Goal: Task Accomplishment & Management: Use online tool/utility

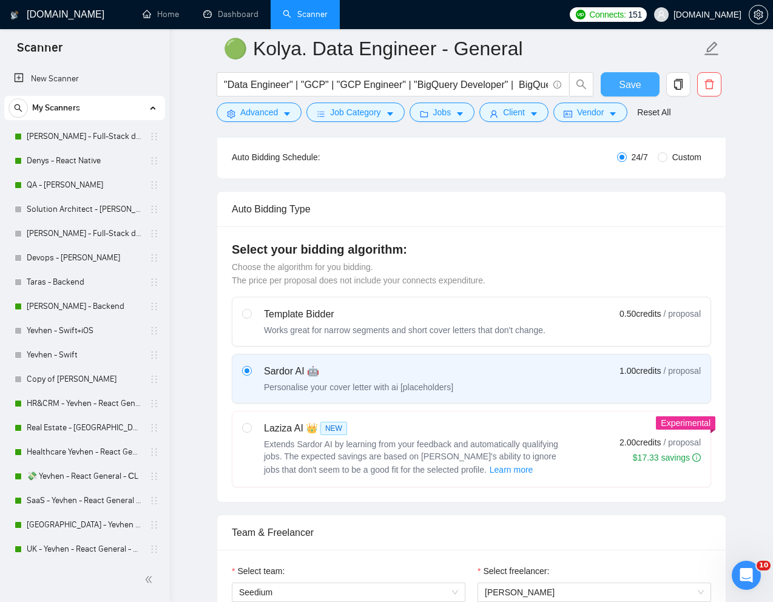
click at [628, 86] on span "Save" at bounding box center [630, 84] width 22 height 15
click at [92, 164] on link "Denys - React Native" at bounding box center [84, 161] width 115 height 24
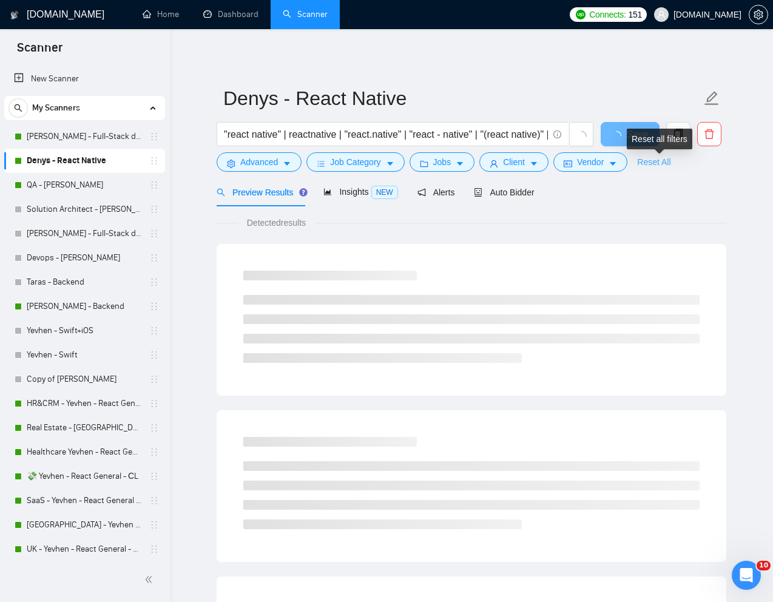
click at [662, 163] on link "Reset All" at bounding box center [653, 161] width 33 height 13
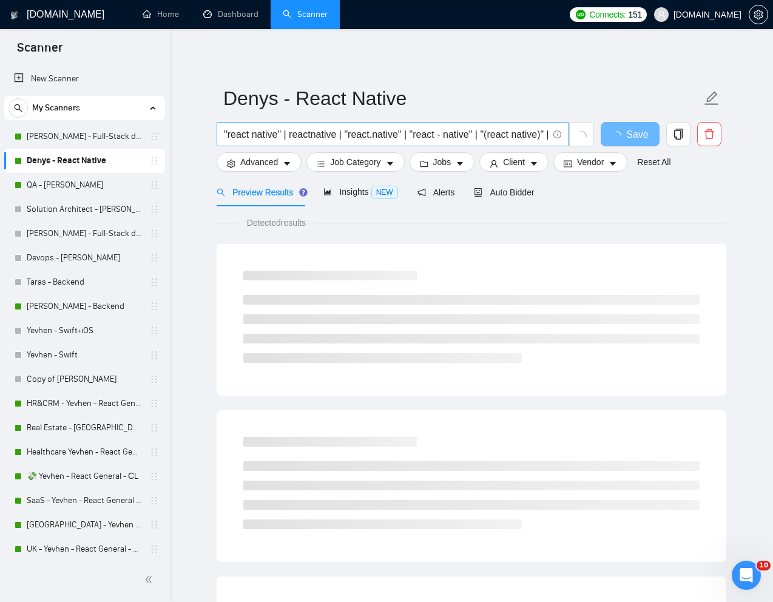
click at [456, 135] on input ""react native" | reactnative | "react.native" | "react - native" | "(react nati…" at bounding box center [386, 134] width 324 height 15
paste input "Software App Developer Needed"
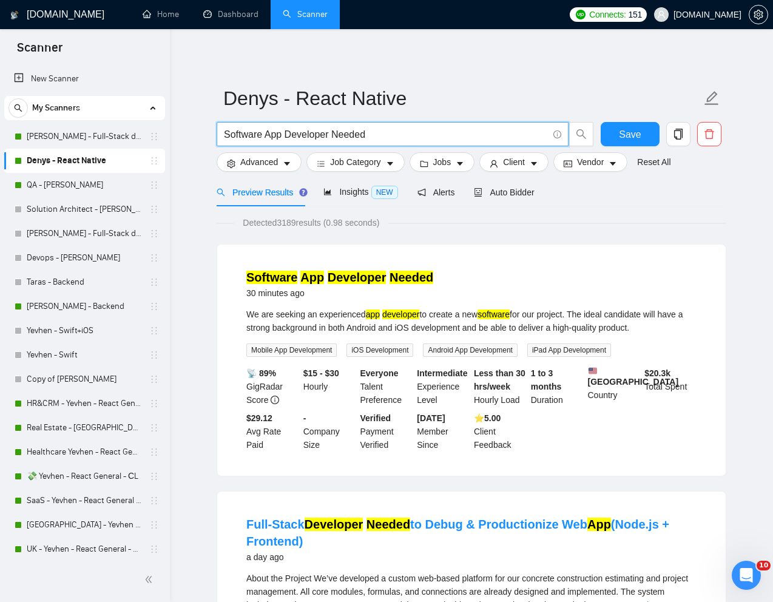
type input "Software App Developer Needed"
click at [522, 193] on span "Auto Bidder" at bounding box center [504, 192] width 60 height 10
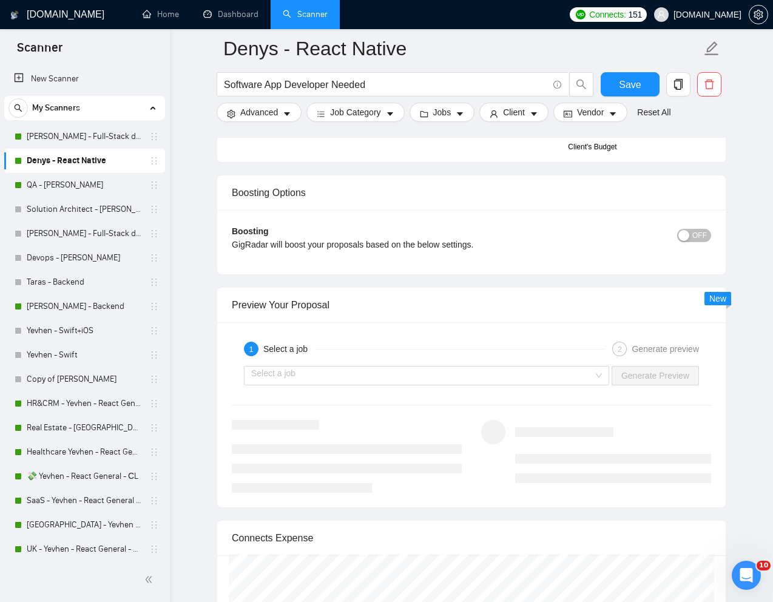
scroll to position [2152, 0]
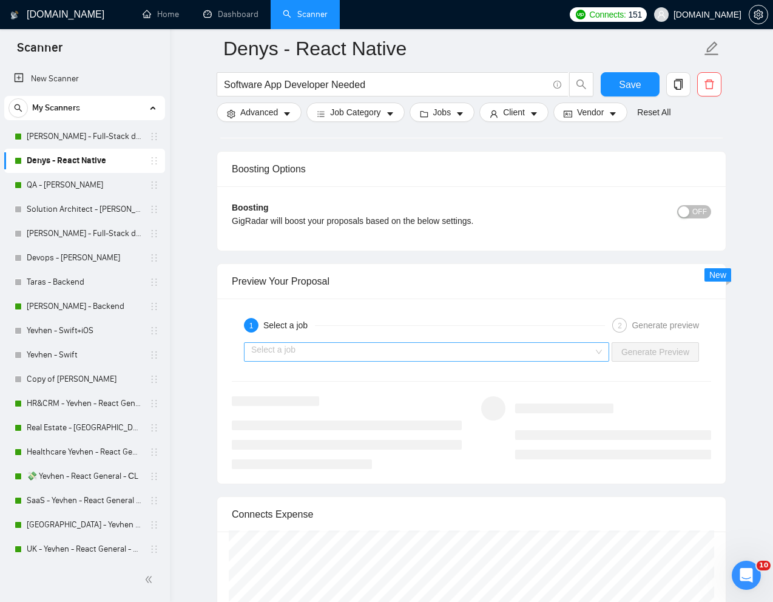
click at [466, 361] on input "search" at bounding box center [422, 352] width 342 height 18
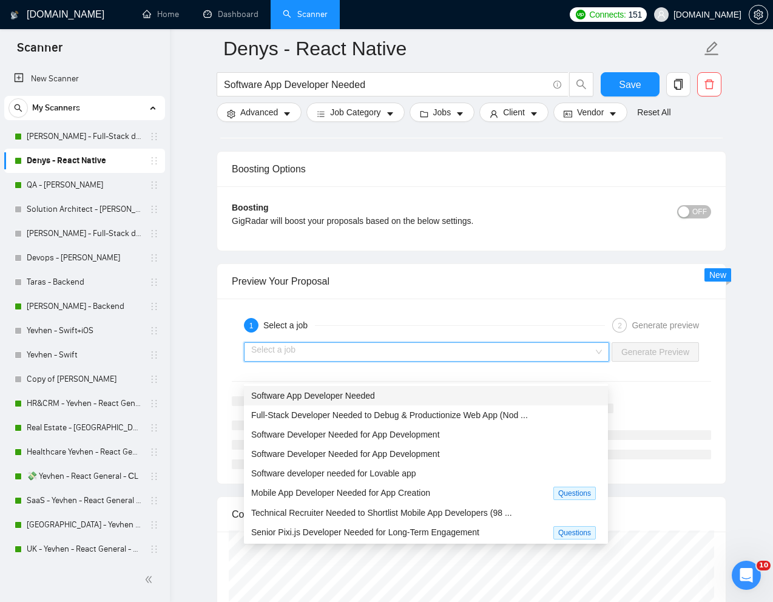
click at [364, 398] on span "Software App Developer Needed" at bounding box center [313, 396] width 124 height 10
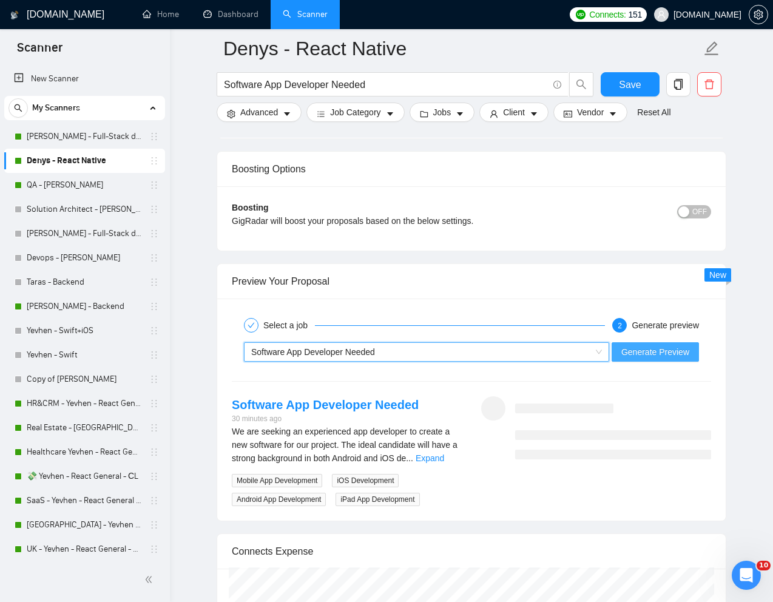
click at [628, 358] on span "Generate Preview" at bounding box center [655, 351] width 68 height 13
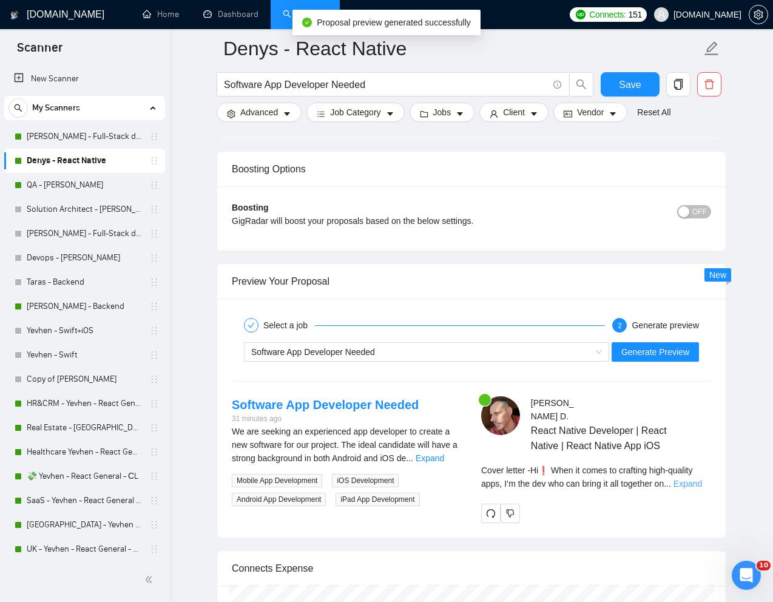
click at [693, 485] on link "Expand" at bounding box center [687, 484] width 29 height 10
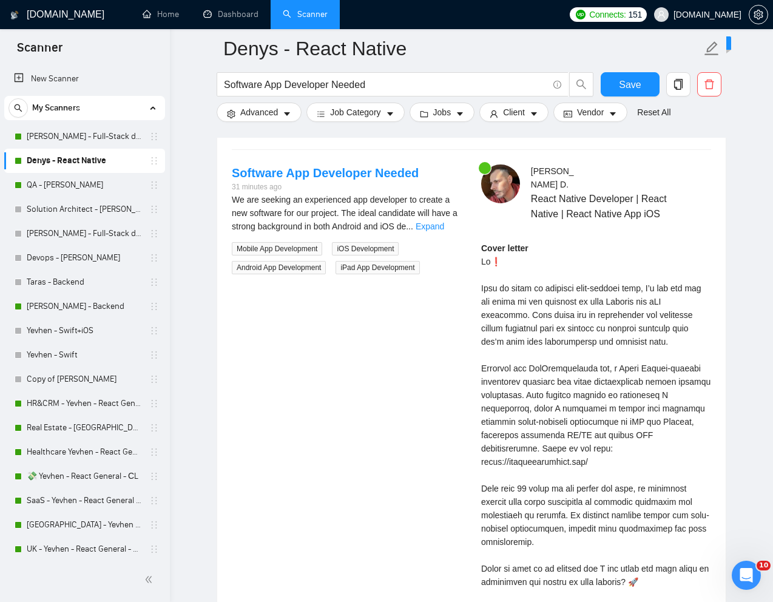
scroll to position [2396, 0]
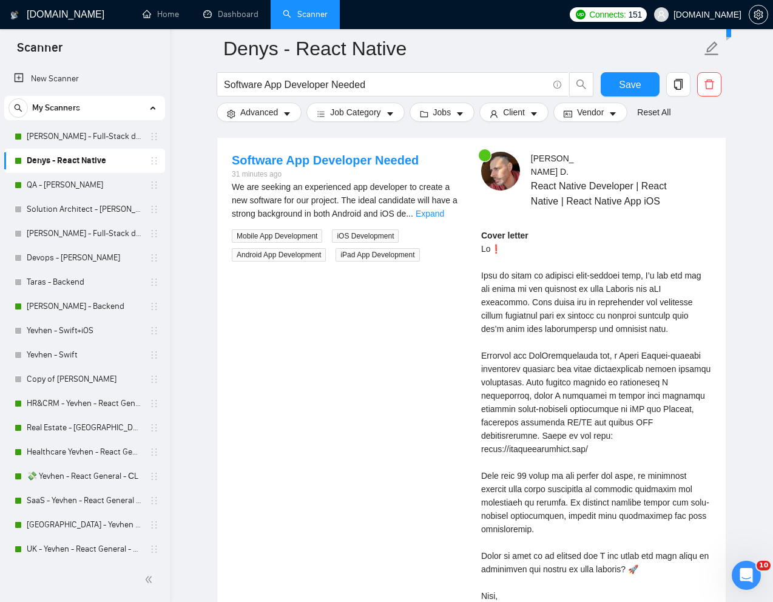
click at [505, 480] on div "Cover letter" at bounding box center [596, 422] width 230 height 387
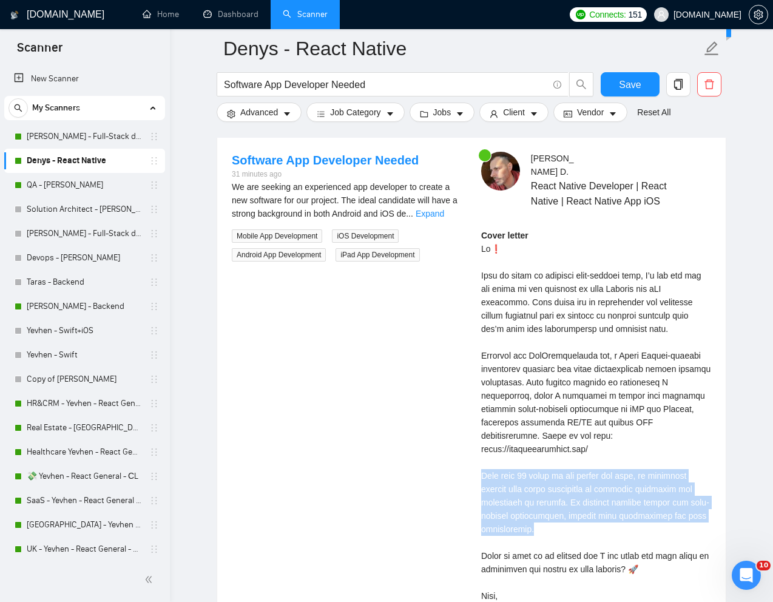
drag, startPoint x: 479, startPoint y: 468, endPoint x: 580, endPoint y: 515, distance: 111.3
click at [580, 516] on div "[PERSON_NAME] React Native Developer | React Native | React Native App iOS Cove…" at bounding box center [595, 400] width 249 height 496
copy div "With over 10 years in the mobile dev game, my expertise extends from state mana…"
click at [232, 19] on link "Dashboard" at bounding box center [230, 14] width 55 height 10
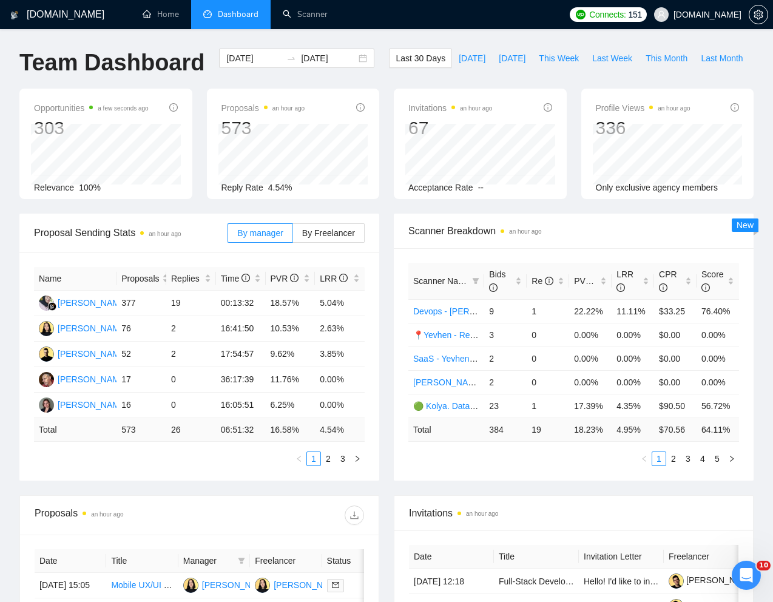
click at [502, 49] on div "Team Dashboard [DATE] [DATE] Last 30 Days [DATE] [DATE] This Week Last Week Thi…" at bounding box center [386, 69] width 749 height 40
click at [254, 55] on input "[DATE]" at bounding box center [253, 58] width 55 height 13
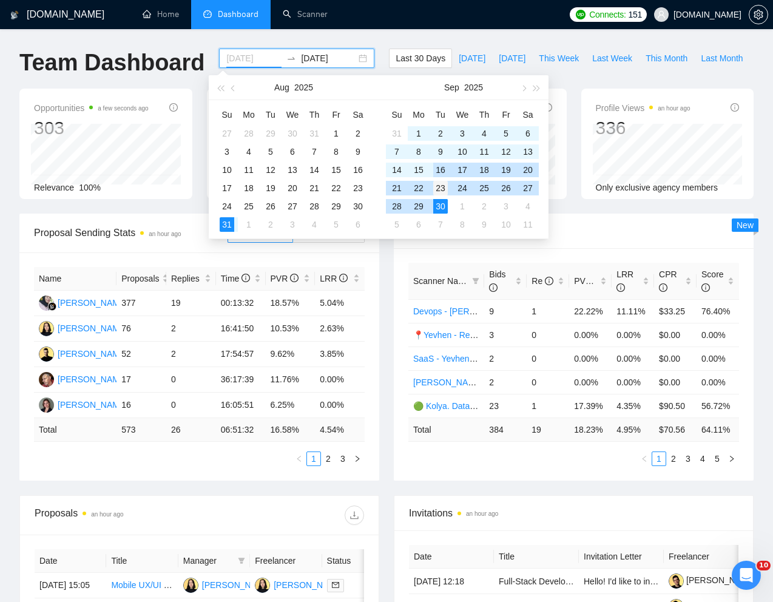
type input "[DATE]"
click at [439, 181] on div "23" at bounding box center [440, 188] width 15 height 15
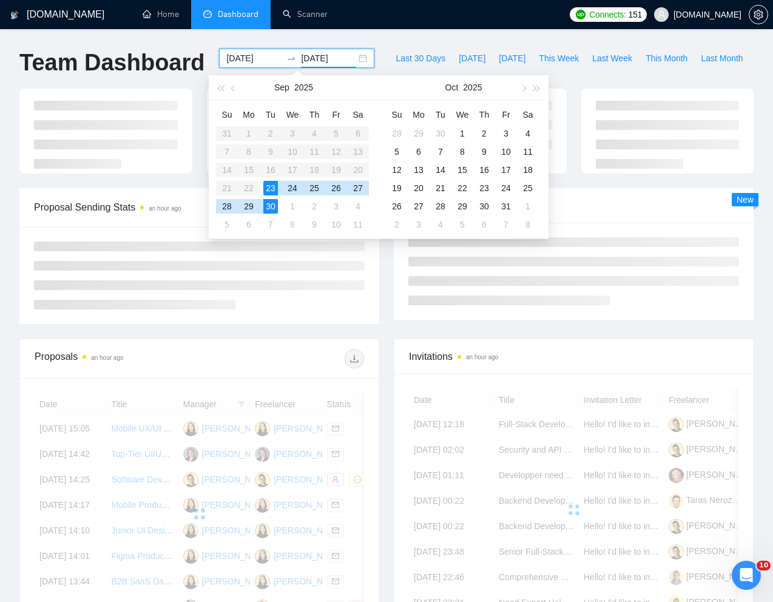
type input "[DATE]"
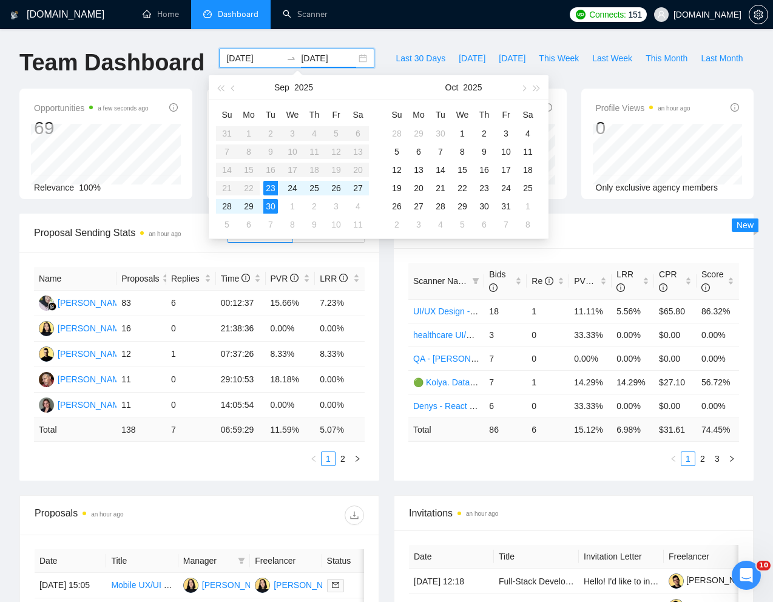
click at [601, 69] on div "Team Dashboard [DATE] [DATE] Last 30 Days [DATE] [DATE] This Week Last Week Thi…" at bounding box center [386, 69] width 749 height 40
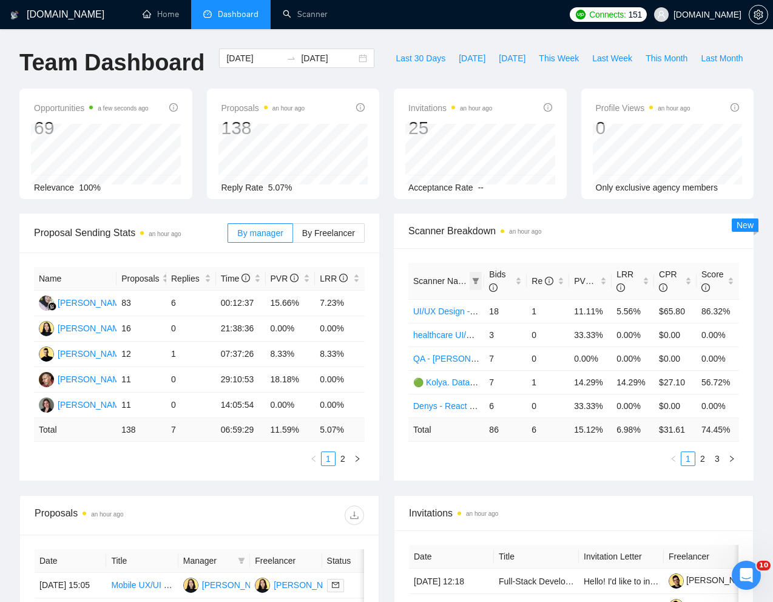
click at [476, 290] on span at bounding box center [475, 281] width 12 height 18
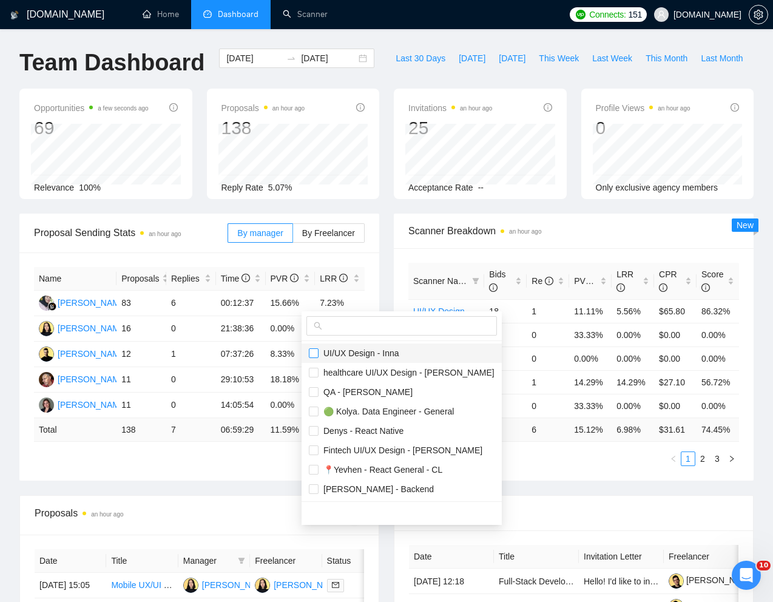
click at [313, 352] on input "checkbox" at bounding box center [314, 353] width 10 height 10
checkbox input "true"
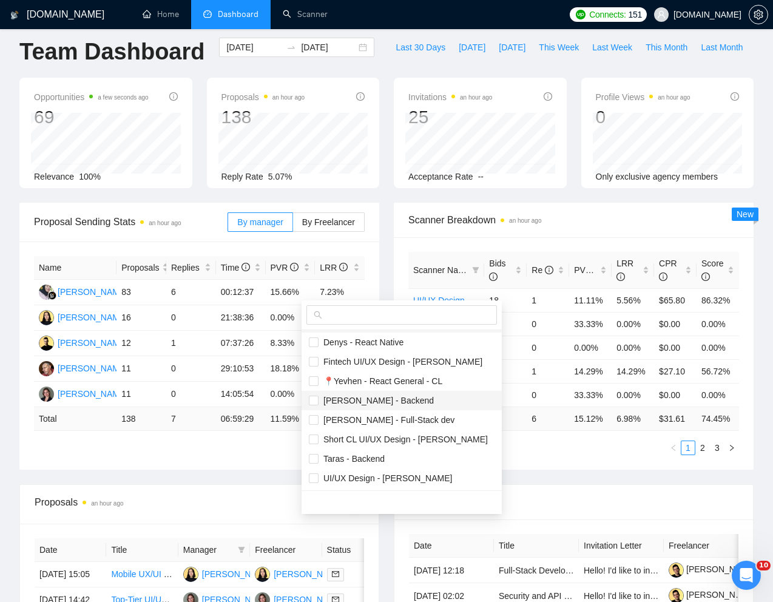
scroll to position [15, 0]
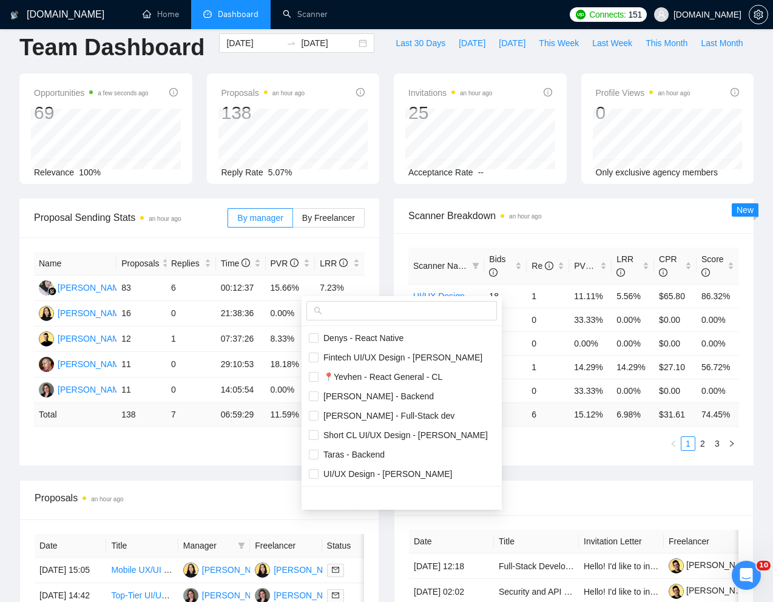
click at [539, 461] on div "Proposal Sending Stats an hour ago By manager By Freelancer Name Proposals Repl…" at bounding box center [386, 338] width 749 height 281
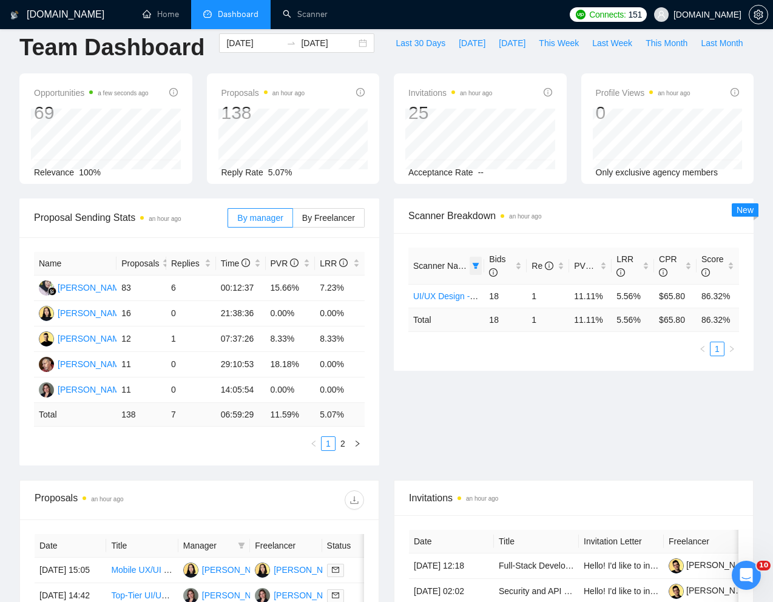
click at [476, 269] on icon "filter" at bounding box center [476, 266] width 7 height 6
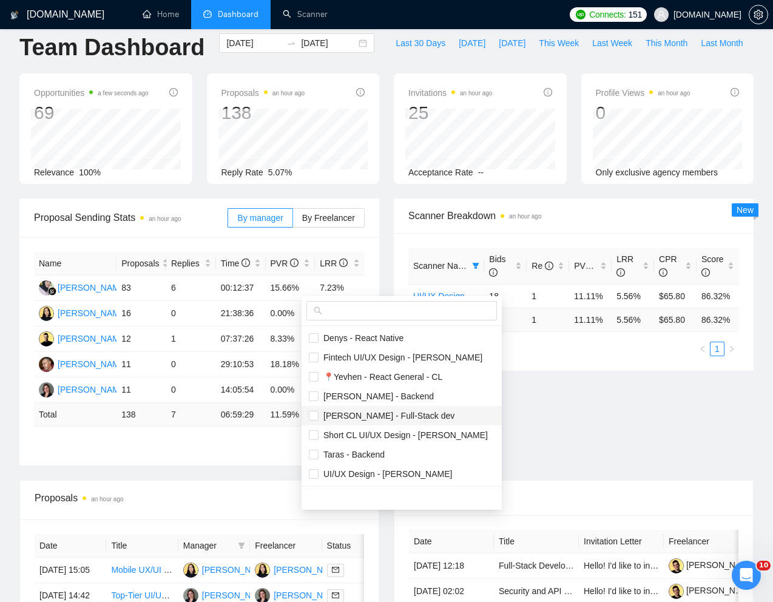
scroll to position [66, 0]
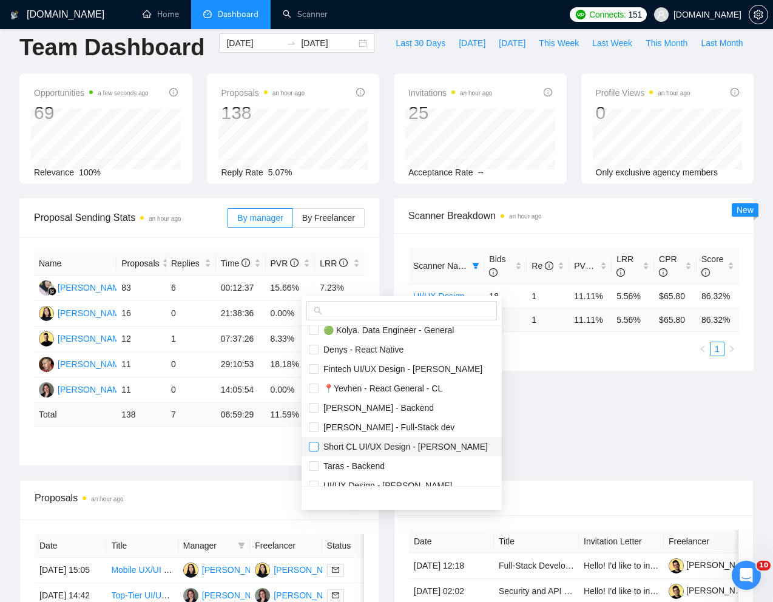
click at [314, 445] on input "checkbox" at bounding box center [314, 447] width 10 height 10
checkbox input "true"
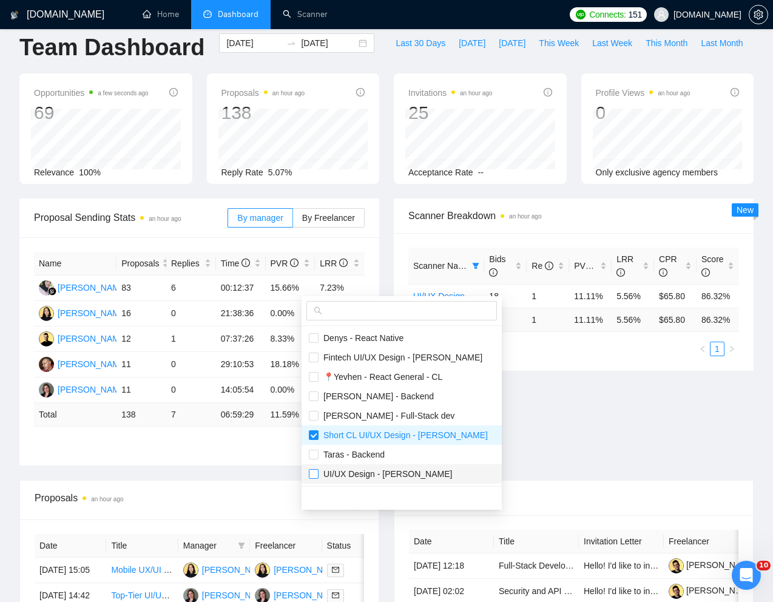
click at [315, 473] on input "checkbox" at bounding box center [314, 474] width 10 height 10
checkbox input "true"
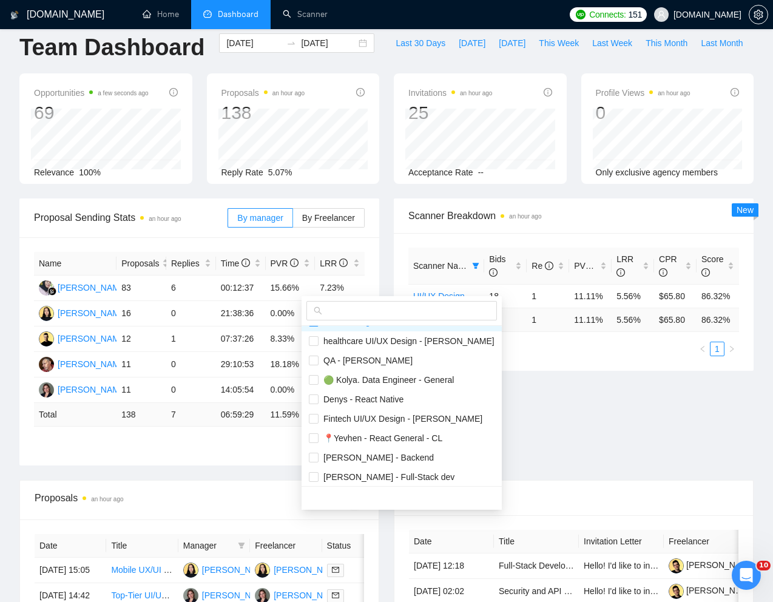
scroll to position [8, 0]
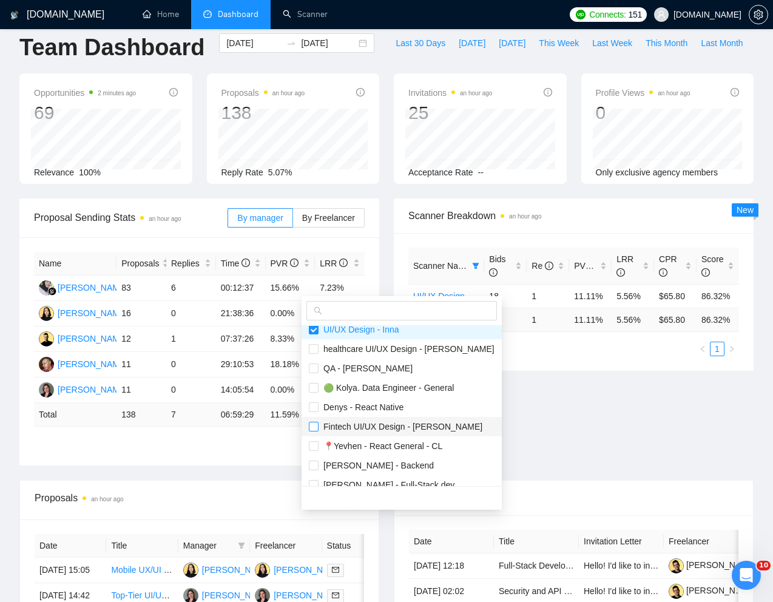
click at [315, 426] on input "checkbox" at bounding box center [314, 427] width 10 height 10
checkbox input "true"
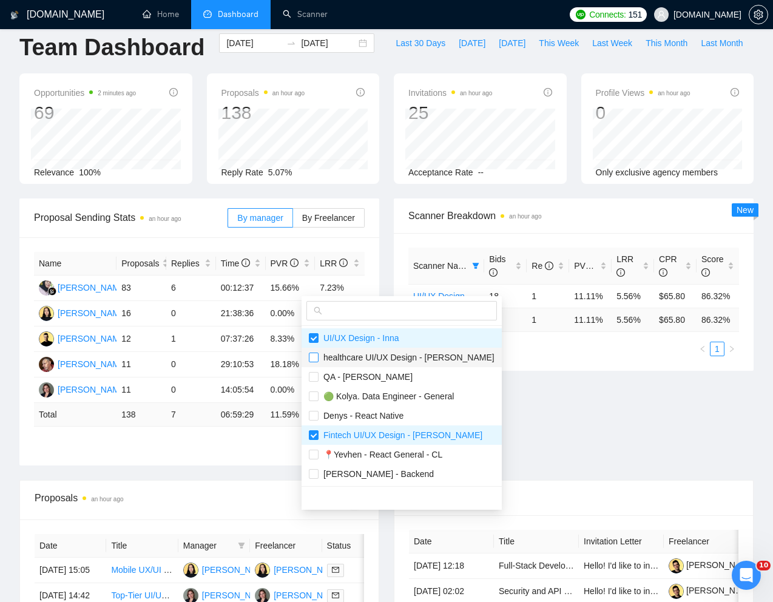
click at [315, 358] on input "checkbox" at bounding box center [314, 357] width 10 height 10
checkbox input "true"
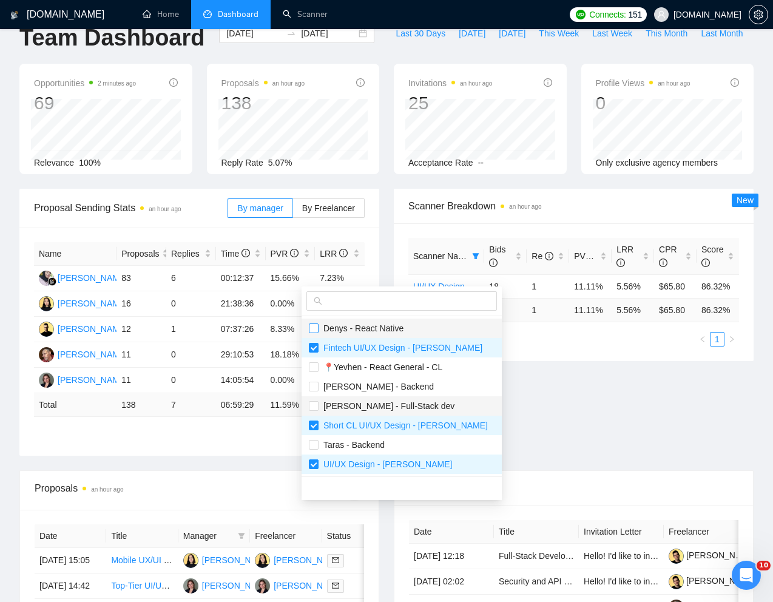
scroll to position [33, 0]
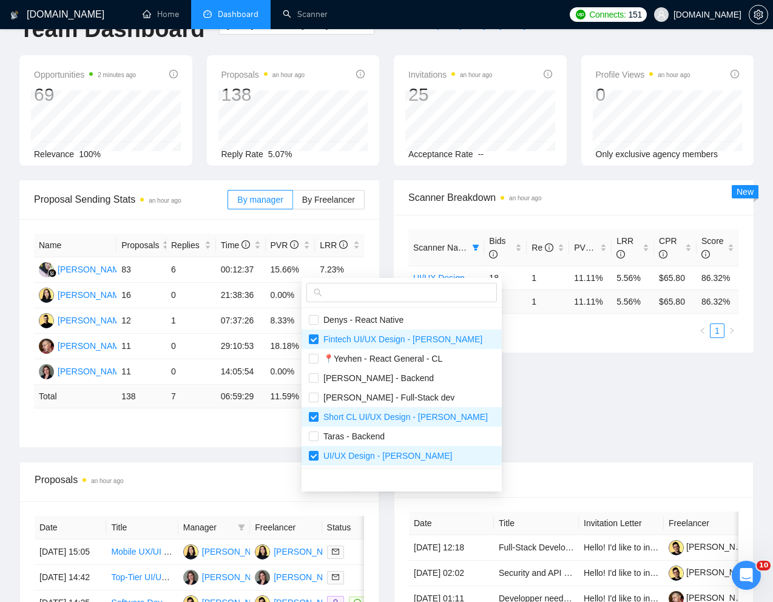
click at [564, 422] on div "Proposal Sending Stats an hour ago By manager By Freelancer Name Proposals Repl…" at bounding box center [386, 320] width 749 height 281
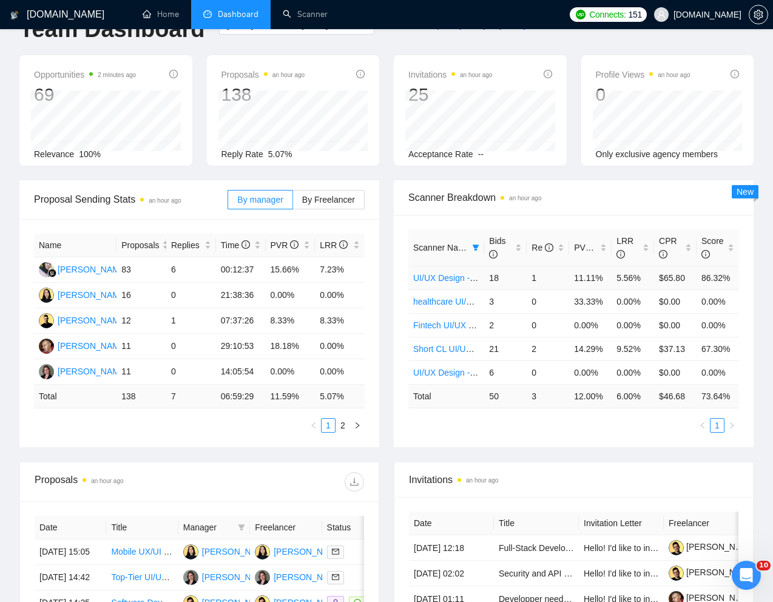
click at [462, 283] on link "UI/UX Design - Inna" at bounding box center [451, 278] width 76 height 10
